Goal: Transaction & Acquisition: Obtain resource

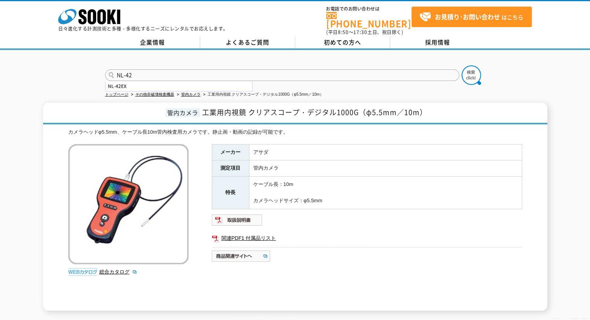
type input "NL-42"
click at [462, 66] on button at bounding box center [471, 75] width 19 height 19
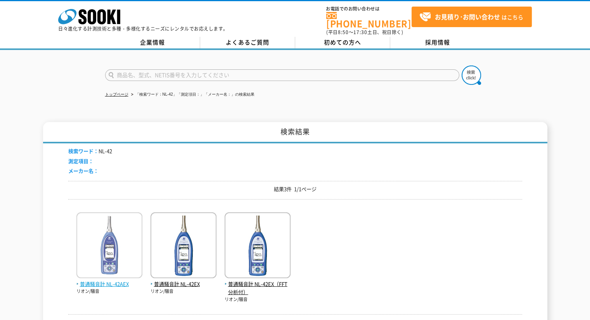
click at [110, 282] on span "普通騒音計 NL-42AEX" at bounding box center [109, 284] width 66 height 8
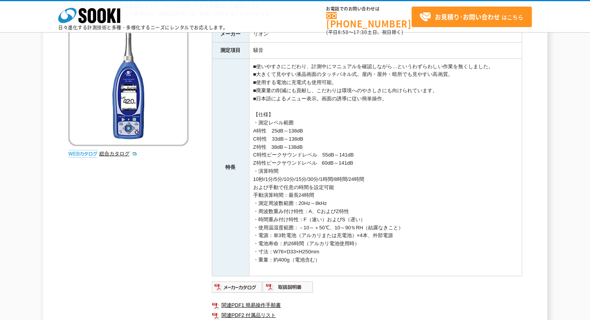
scroll to position [155, 0]
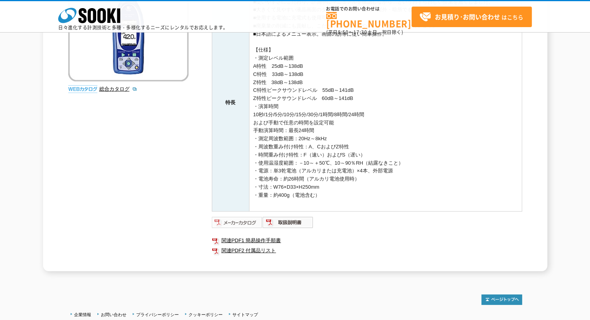
click at [242, 221] on img at bounding box center [237, 222] width 51 height 12
